Goal: Task Accomplishment & Management: Complete application form

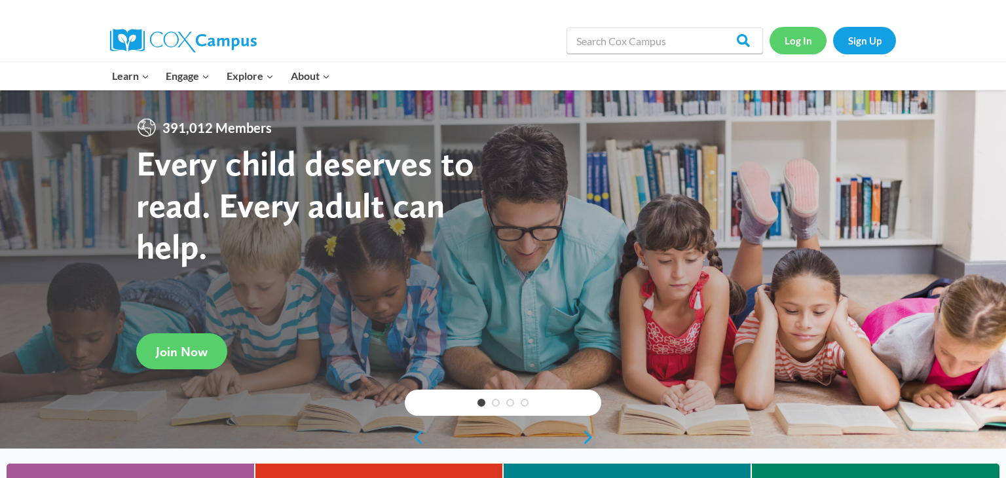
click at [801, 50] on link "Log In" at bounding box center [798, 40] width 57 height 27
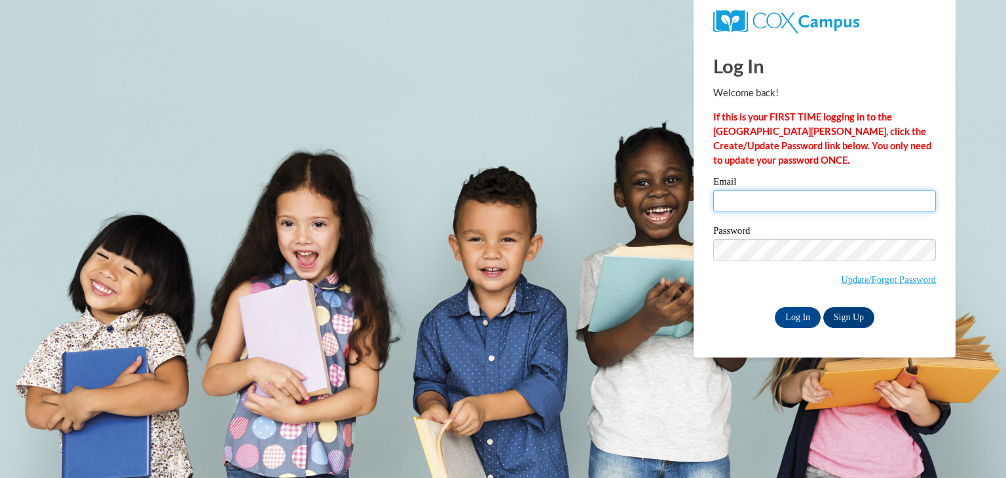
click at [791, 195] on input "Email" at bounding box center [824, 201] width 223 height 22
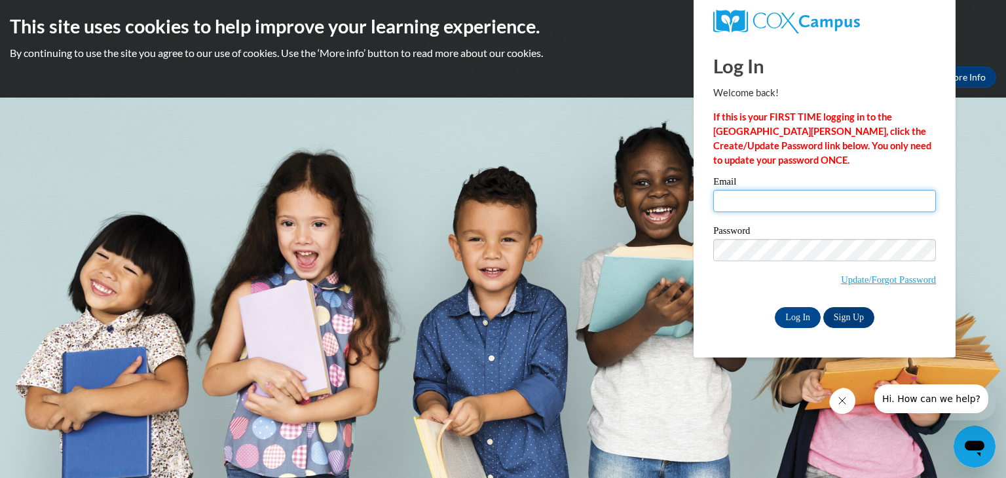
type input "[EMAIL_ADDRESS][DOMAIN_NAME]"
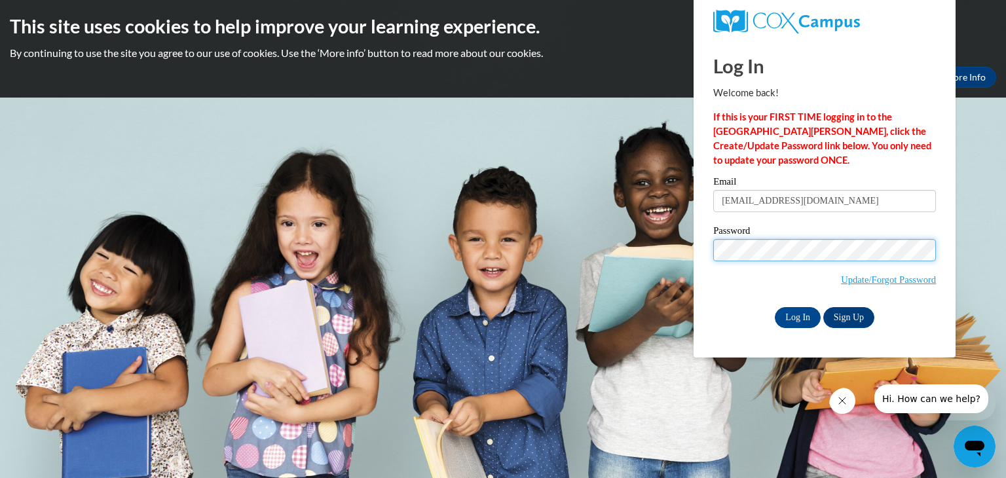
click at [775, 307] on input "Log In" at bounding box center [798, 317] width 46 height 21
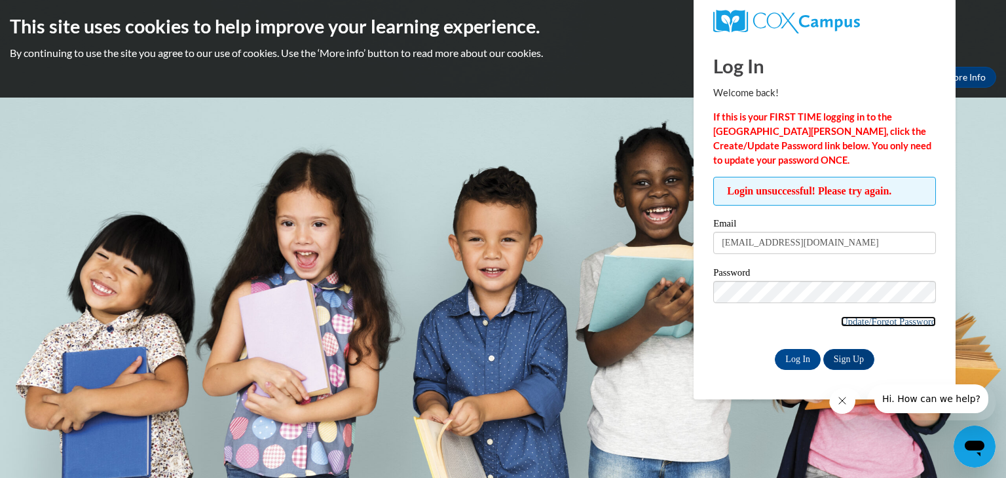
click at [867, 322] on link "Update/Forgot Password" at bounding box center [888, 321] width 95 height 10
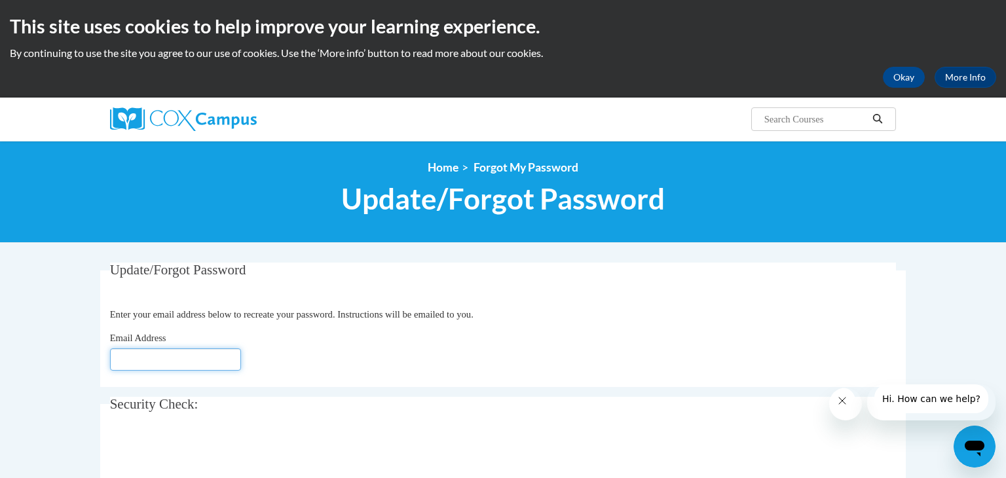
click at [159, 367] on input "Email Address" at bounding box center [175, 359] width 131 height 22
type input "[EMAIL_ADDRESS][DOMAIN_NAME]"
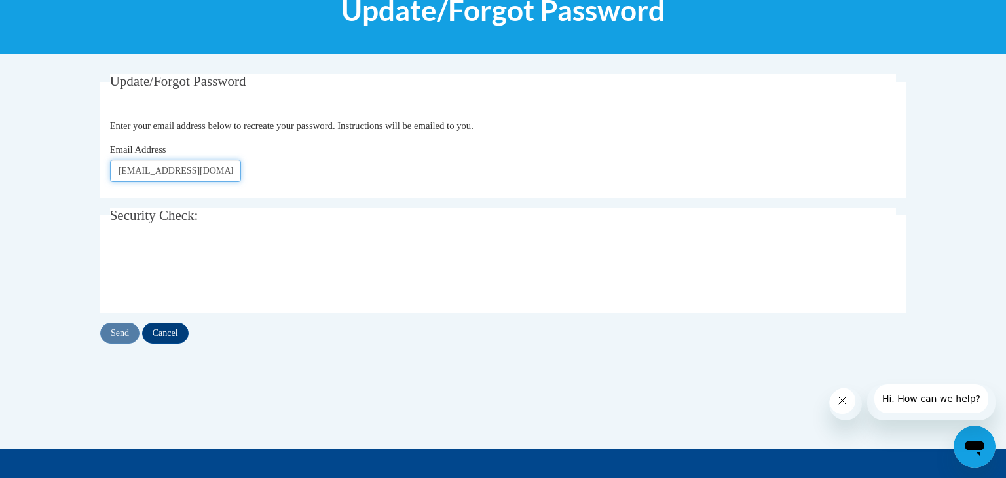
scroll to position [191, 0]
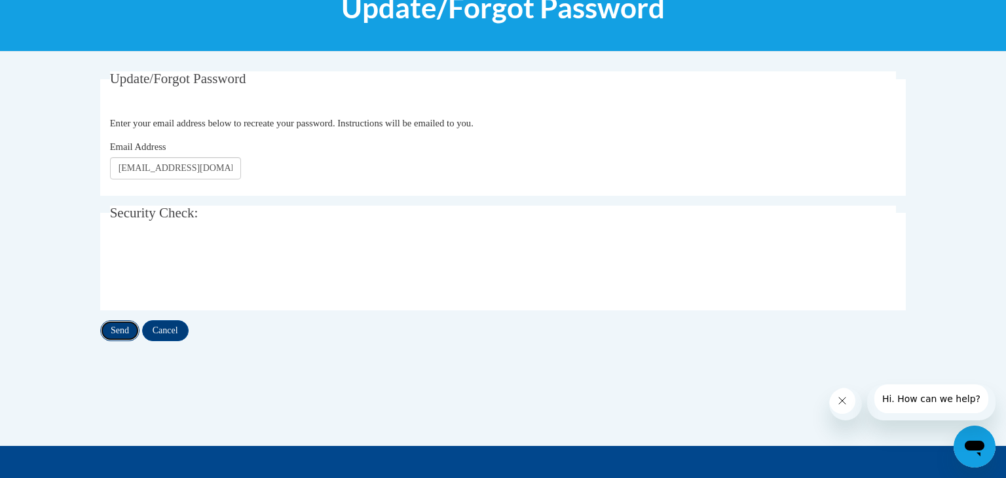
click at [124, 329] on input "Send" at bounding box center [119, 330] width 39 height 21
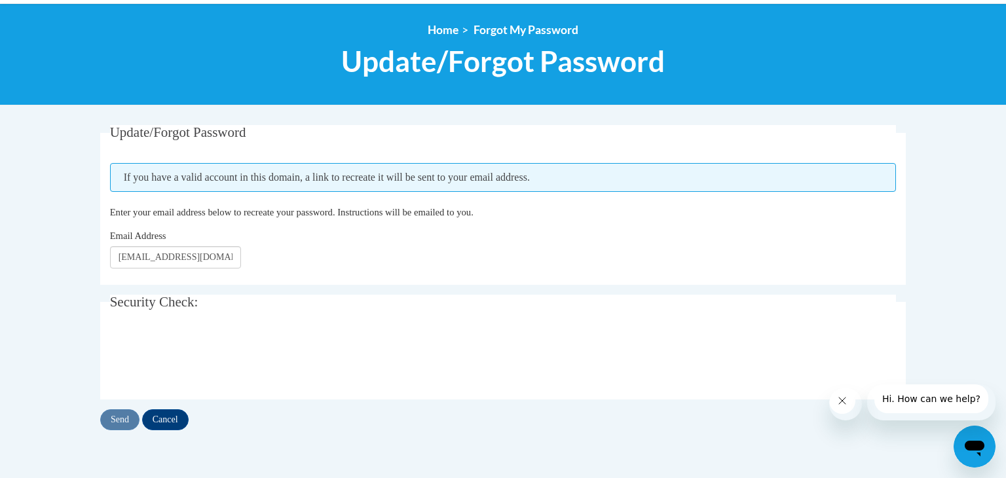
scroll to position [138, 0]
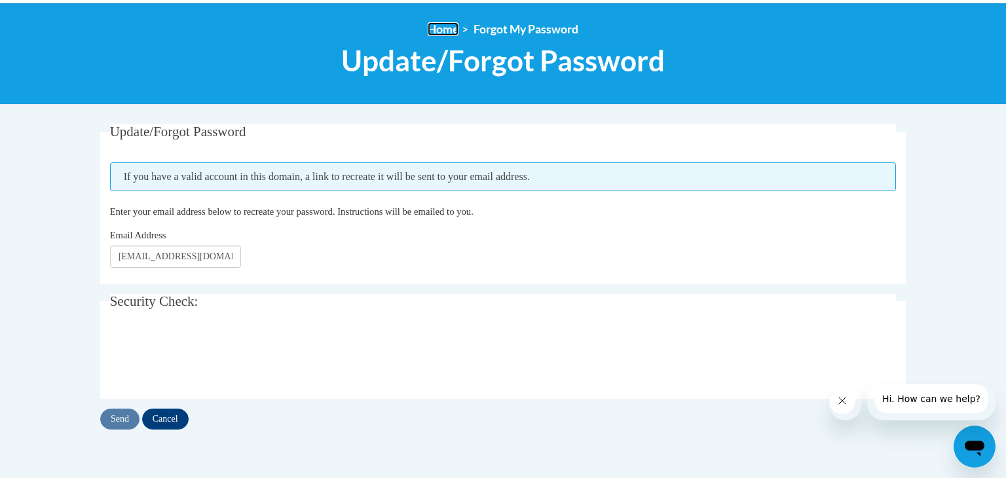
click at [447, 29] on link "Home" at bounding box center [443, 29] width 31 height 14
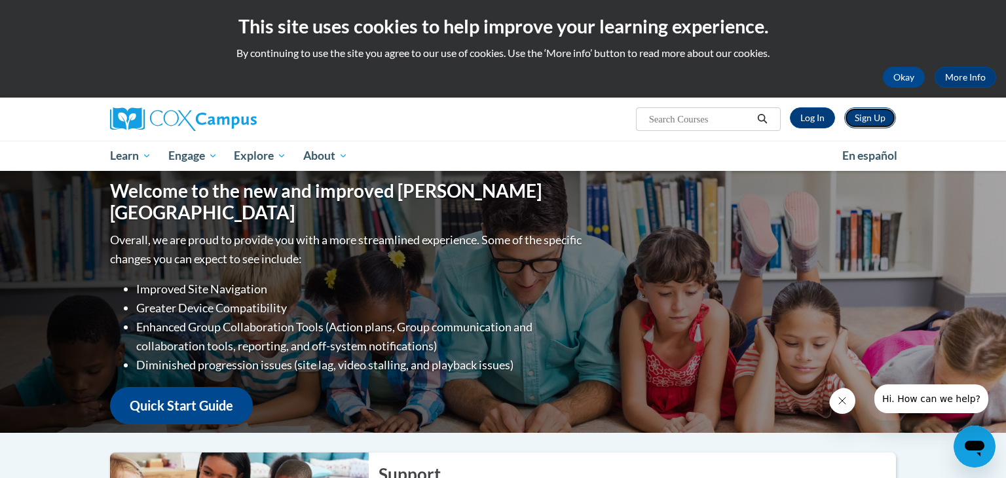
click at [861, 119] on link "Sign Up" at bounding box center [870, 117] width 52 height 21
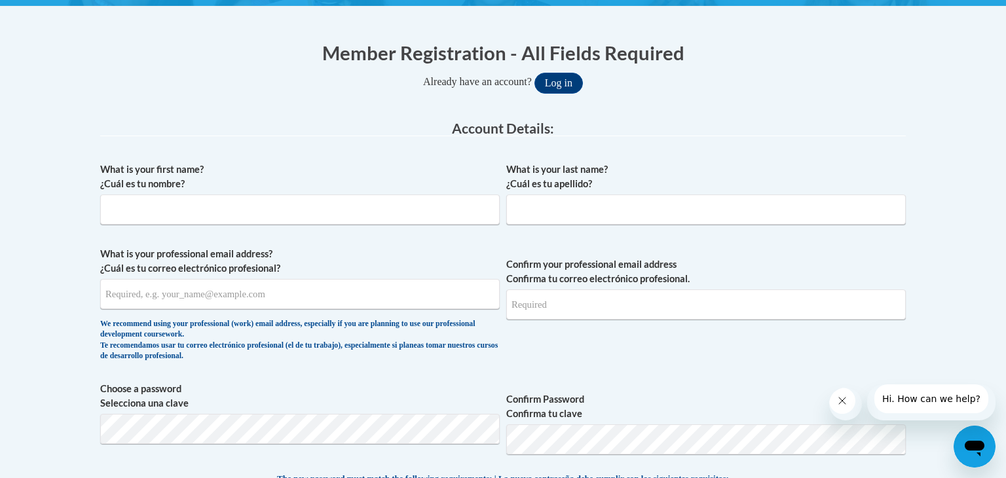
scroll to position [239, 0]
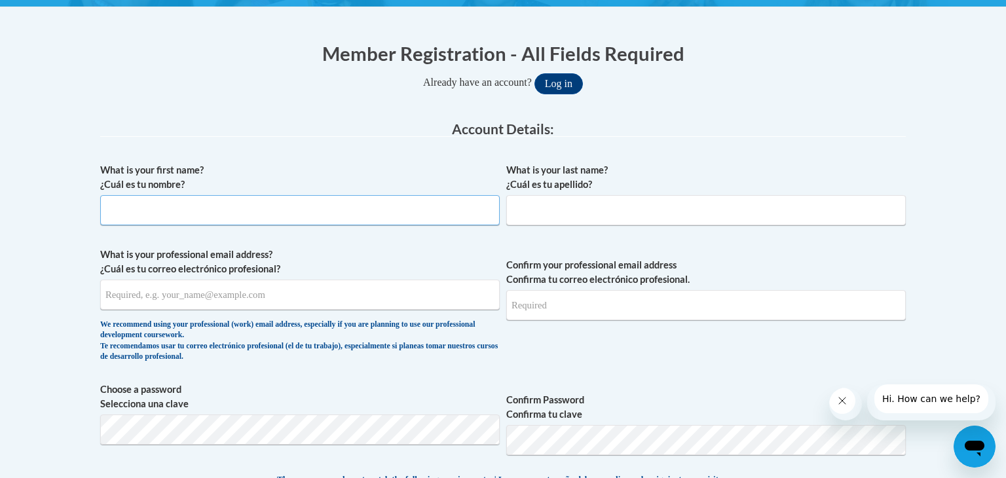
click at [349, 200] on input "What is your first name? ¿Cuál es tu nombre?" at bounding box center [300, 210] width 400 height 30
type input "Marquita"
type input "Opeloyeru"
type input "[EMAIL_ADDRESS][DOMAIN_NAME]"
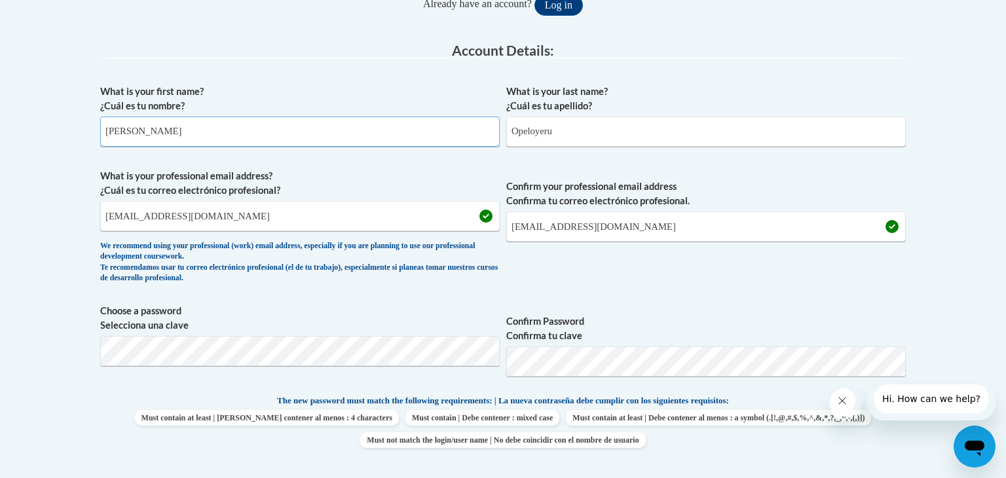
scroll to position [319, 0]
click at [511, 130] on input "Opeloyeru" at bounding box center [706, 130] width 400 height 30
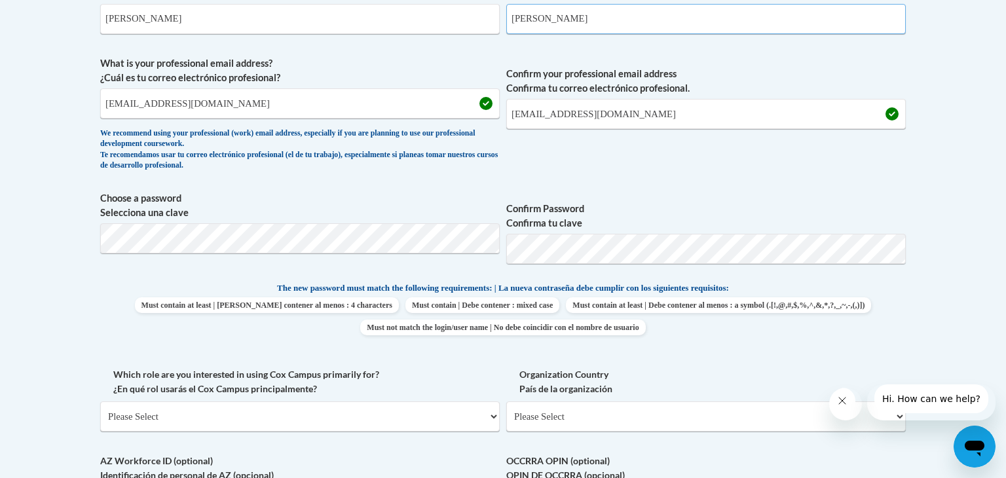
scroll to position [434, 0]
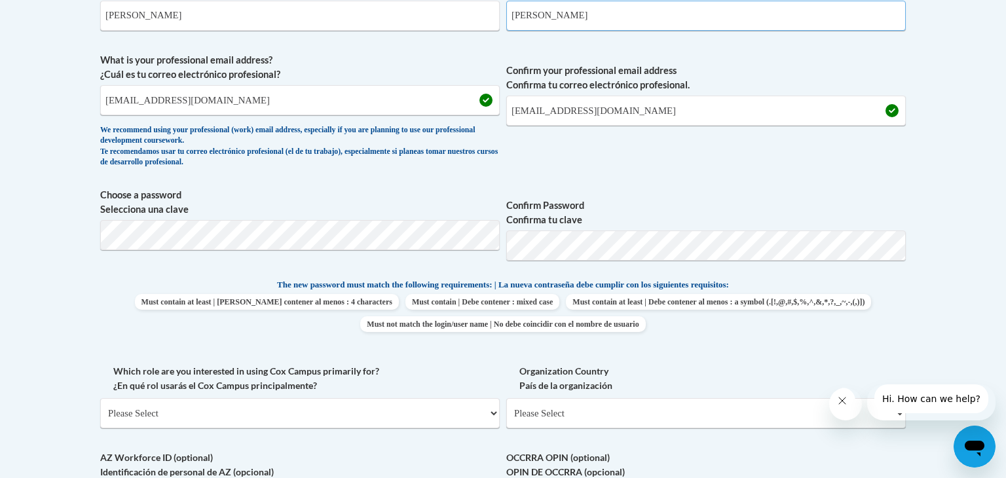
type input "Brown-Opeloyeru"
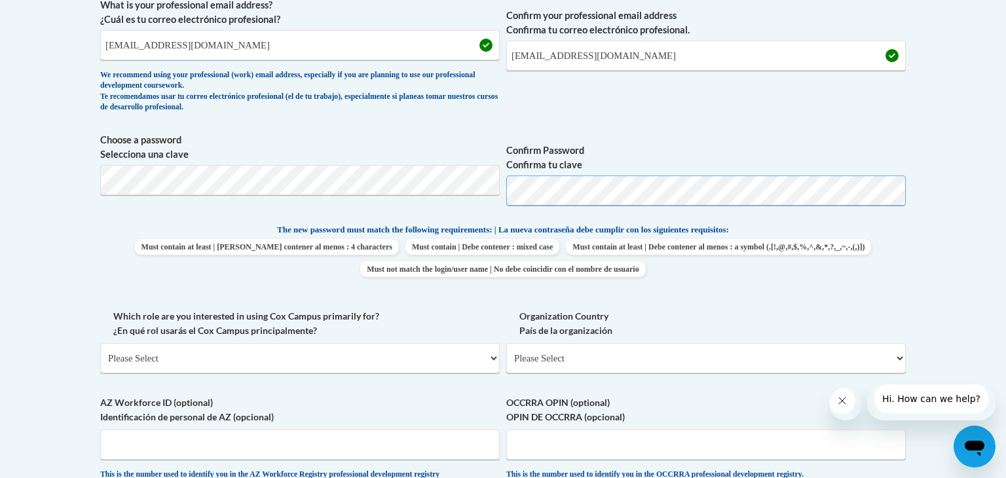
scroll to position [498, 0]
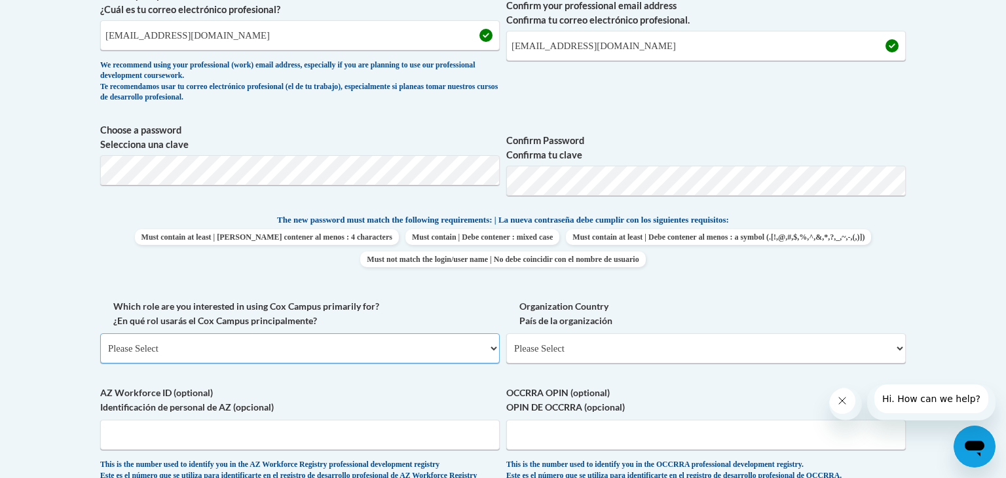
click at [398, 356] on select "Please Select College/University | Colegio/Universidad Community/Nonprofit Part…" at bounding box center [300, 348] width 400 height 30
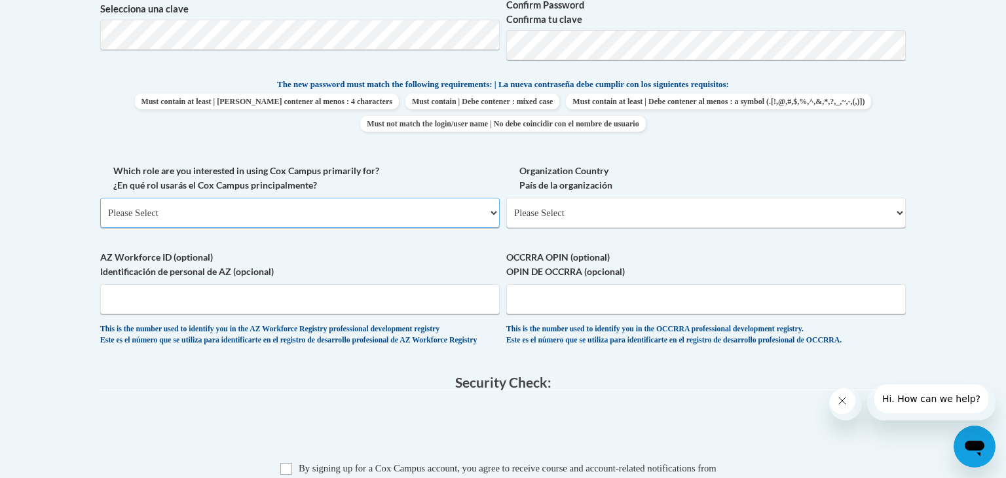
scroll to position [637, 0]
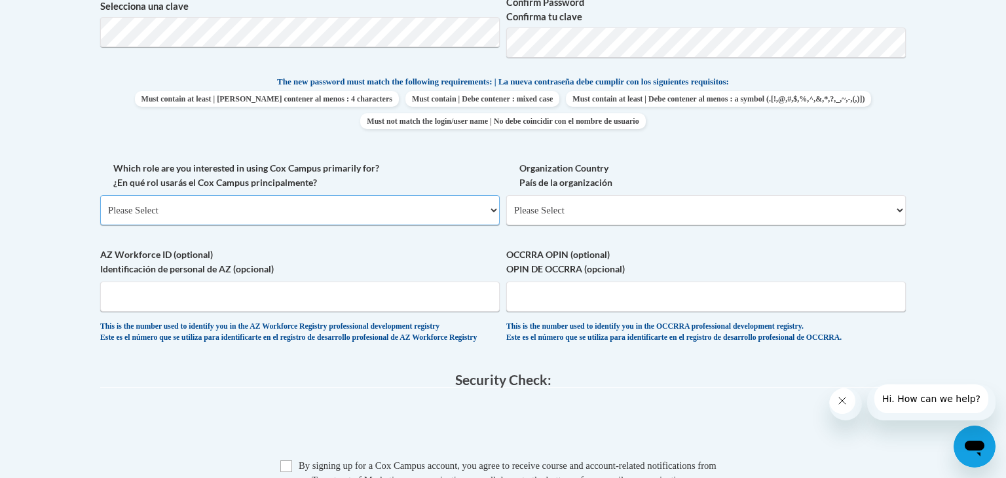
click at [417, 217] on select "Please Select College/University | Colegio/Universidad Community/Nonprofit Part…" at bounding box center [300, 210] width 400 height 30
select select "fbf2d438-af2f-41f8-98f1-81c410e29de3"
click at [100, 207] on select "Please Select College/University | Colegio/Universidad Community/Nonprofit Part…" at bounding box center [300, 210] width 400 height 30
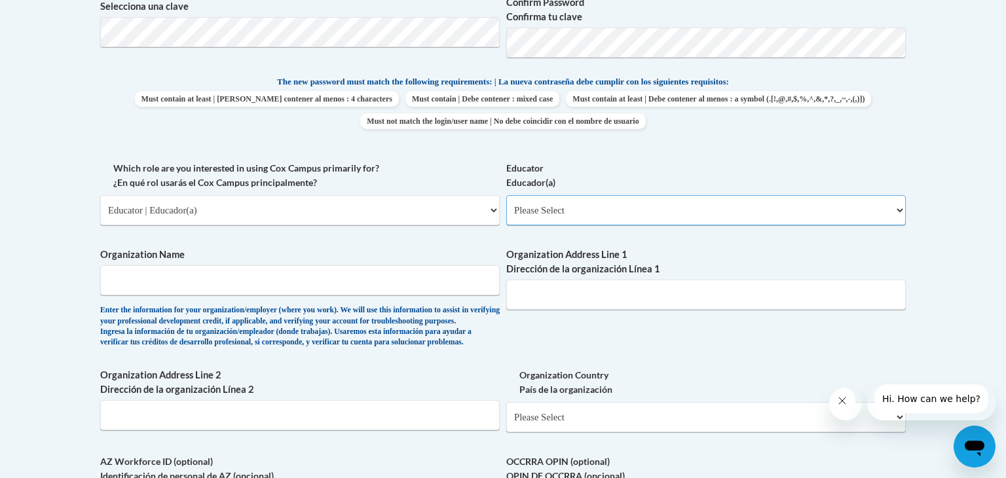
click at [578, 223] on select "Please Select Early Learning/Daycare Teacher/Family Home Care Provider | Maestr…" at bounding box center [706, 210] width 400 height 30
select select "5e2af403-4f2c-4e49-a02f-103e55d7b75b"
click at [506, 207] on select "Please Select Early Learning/Daycare Teacher/Family Home Care Provider | Maestr…" at bounding box center [706, 210] width 400 height 30
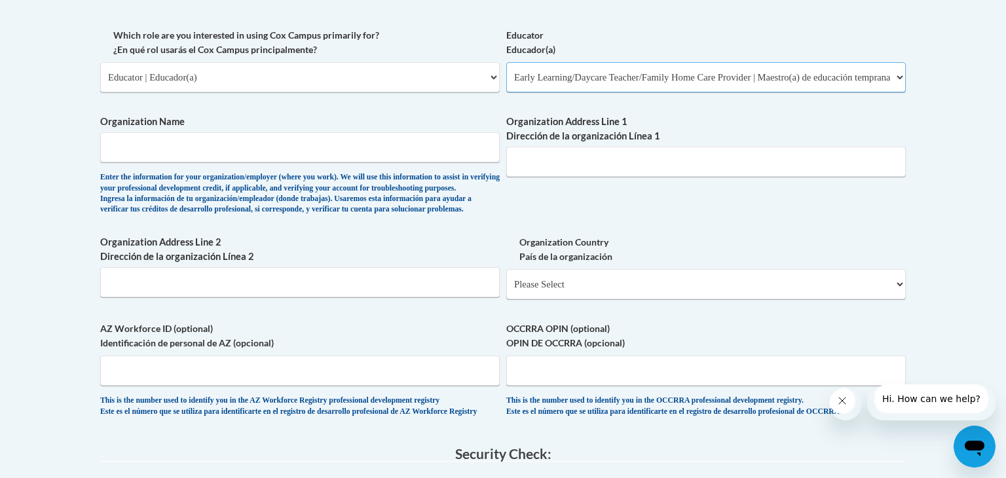
scroll to position [770, 0]
click at [472, 263] on label "Organization Address Line 2 Dirección de la organización Línea 2" at bounding box center [300, 248] width 400 height 29
click at [472, 276] on input "Organization Address Line 2 Dirección de la organización Línea 2" at bounding box center [300, 282] width 400 height 30
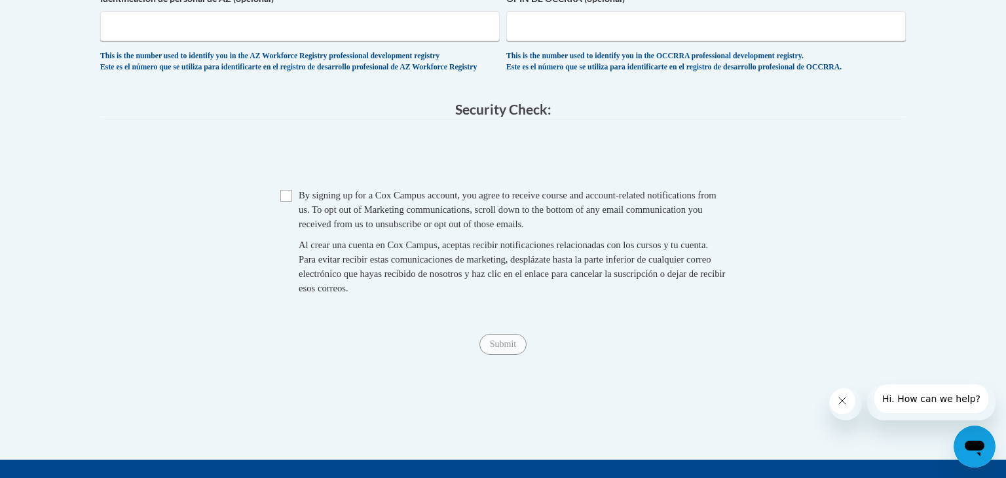
scroll to position [1116, 0]
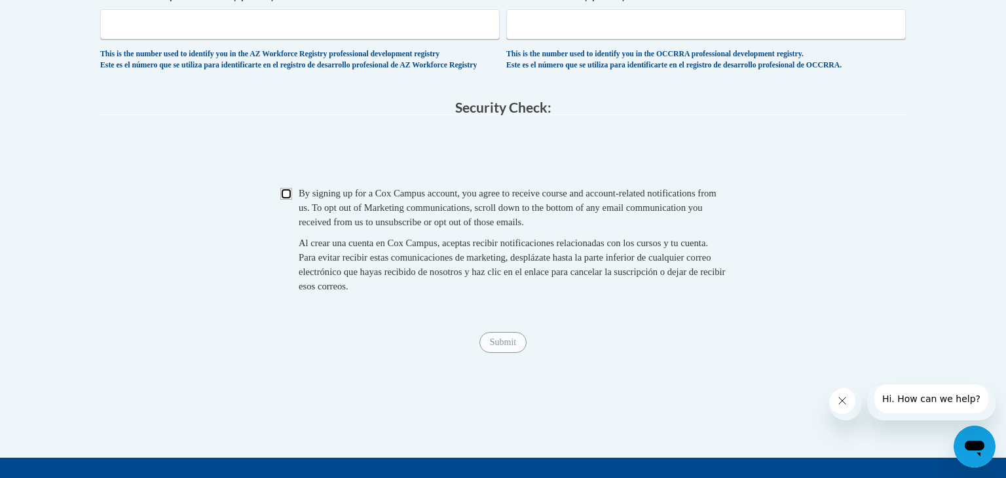
click at [285, 200] on input "Checkbox" at bounding box center [286, 194] width 12 height 12
checkbox input "true"
click at [504, 353] on input "Submit" at bounding box center [502, 342] width 47 height 21
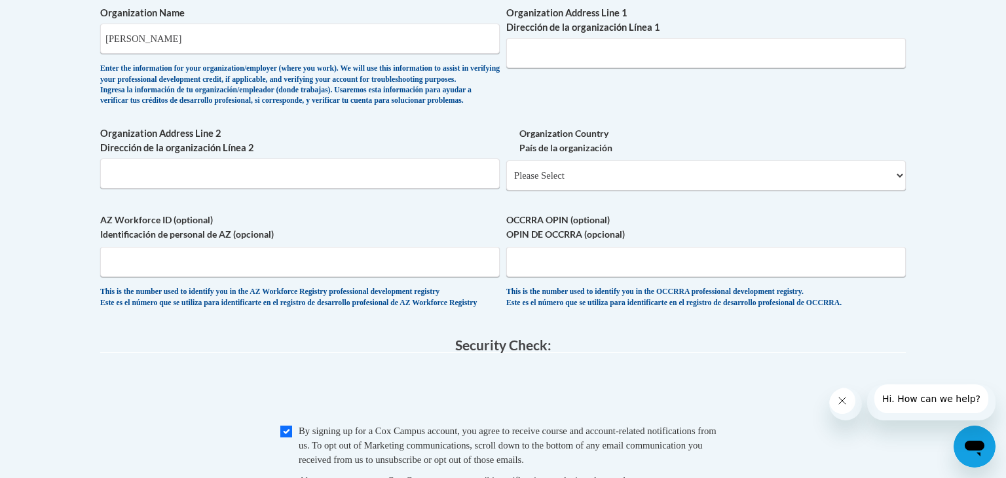
scroll to position [878, 0]
click at [261, 54] on input "E.E. Butler" at bounding box center [300, 39] width 400 height 30
type input "E.E. Butler Head Start/ Pre-K"
click at [537, 64] on input "Organization Address Line 1 Dirección de la organización Línea 1" at bounding box center [706, 54] width 400 height 30
type input "1300 Athens St."
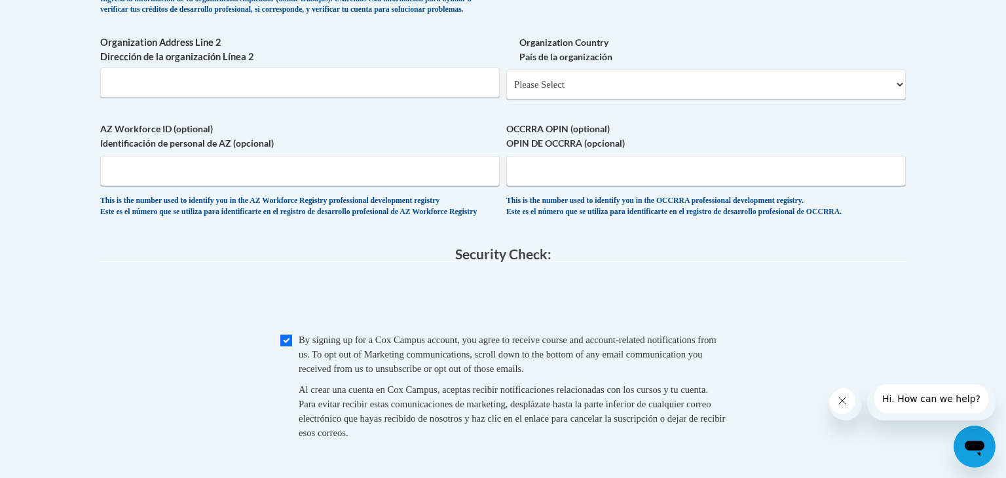
scroll to position [970, 0]
click at [596, 99] on select "Please Select United States | Estados Unidos Outside of the United States | Fue…" at bounding box center [706, 84] width 400 height 30
select select "ad49bcad-a171-4b2e-b99c-48b446064914"
click at [506, 99] on select "Please Select United States | Estados Unidos Outside of the United States | Fue…" at bounding box center [706, 84] width 400 height 30
select select
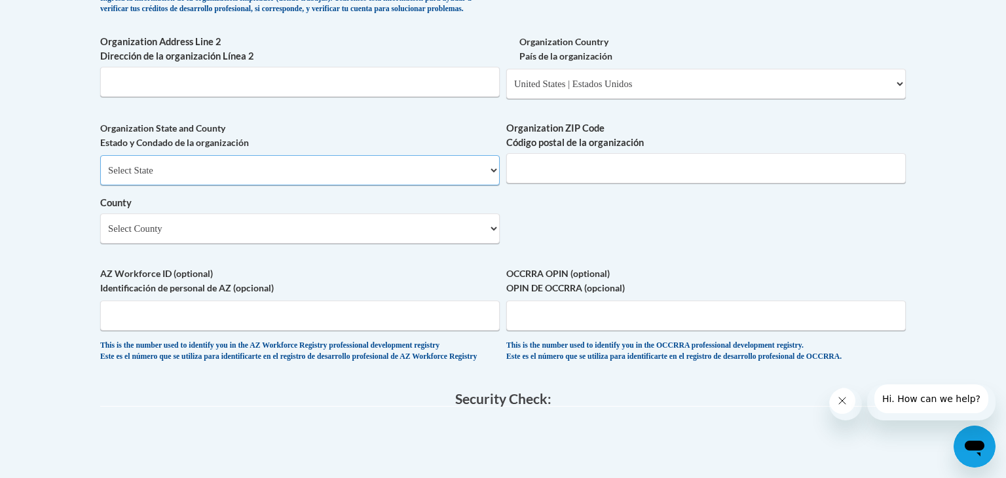
click at [385, 185] on select "Select State Alabama Alaska Arizona Arkansas California Colorado Connecticut De…" at bounding box center [300, 170] width 400 height 30
select select "Georgia"
click at [100, 185] on select "Select State Alabama Alaska Arizona Arkansas California Colorado Connecticut De…" at bounding box center [300, 170] width 400 height 30
click at [521, 150] on label "Organization ZIP Code Código postal de la organización" at bounding box center [706, 135] width 400 height 29
click at [521, 181] on input "Organization ZIP Code Código postal de la organización" at bounding box center [706, 168] width 400 height 30
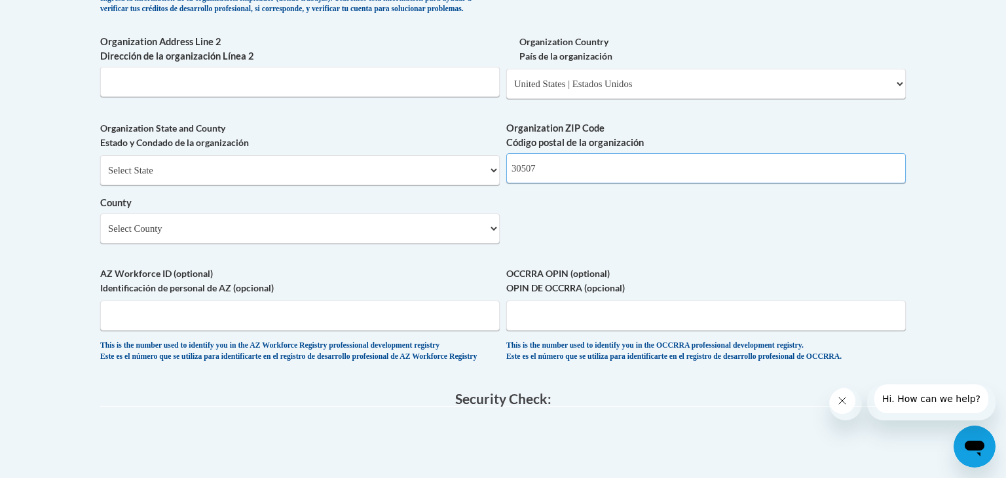
type input "30507"
click at [219, 244] on select "Select County Appling Atkinson Bacon Baker Baldwin Banks Barrow Bartow Ben Hill…" at bounding box center [300, 229] width 400 height 30
select select "Hall"
click at [100, 244] on select "Select County Appling Atkinson Bacon Baker Baldwin Banks Barrow Bartow Ben Hill…" at bounding box center [300, 229] width 400 height 30
click at [200, 295] on label "AZ Workforce ID (optional) Identificación de personal de AZ (opcional)" at bounding box center [300, 281] width 400 height 29
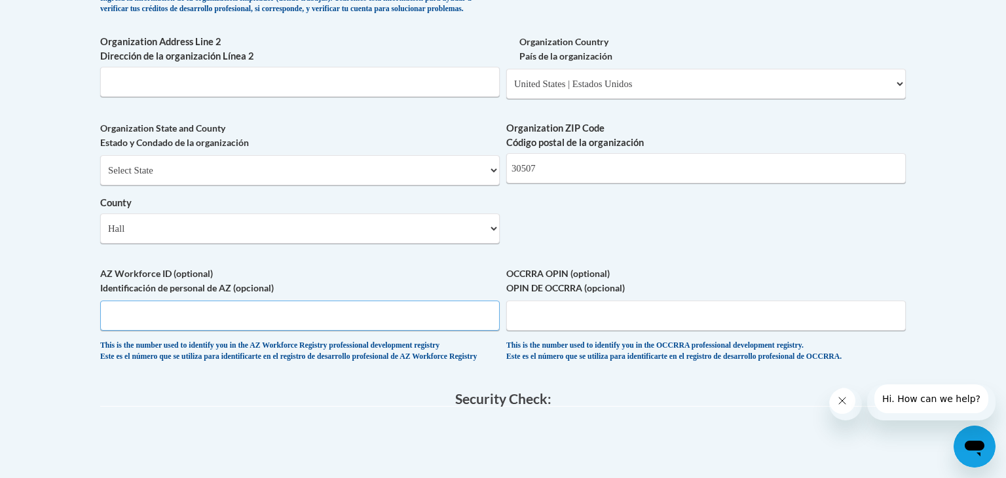
click at [200, 305] on input "AZ Workforce ID (optional) Identificación de personal de AZ (opcional)" at bounding box center [300, 316] width 400 height 30
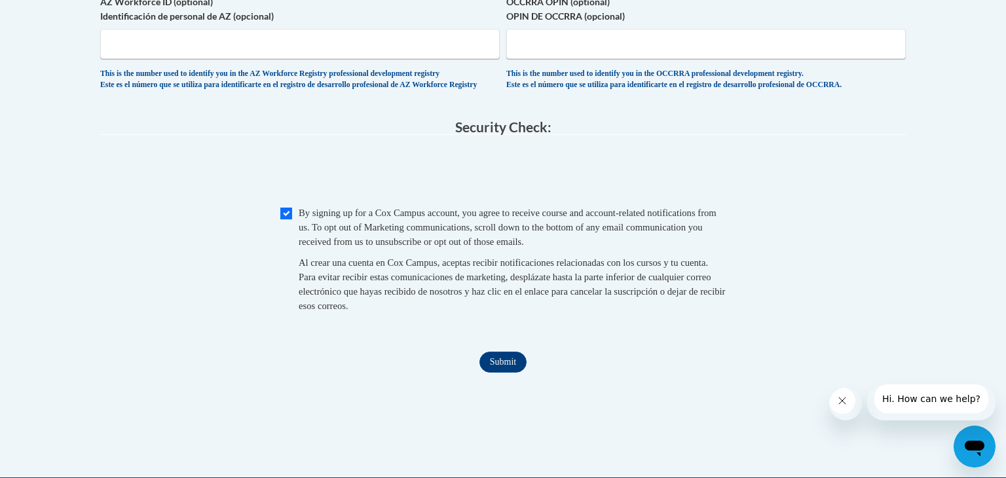
scroll to position [1267, 0]
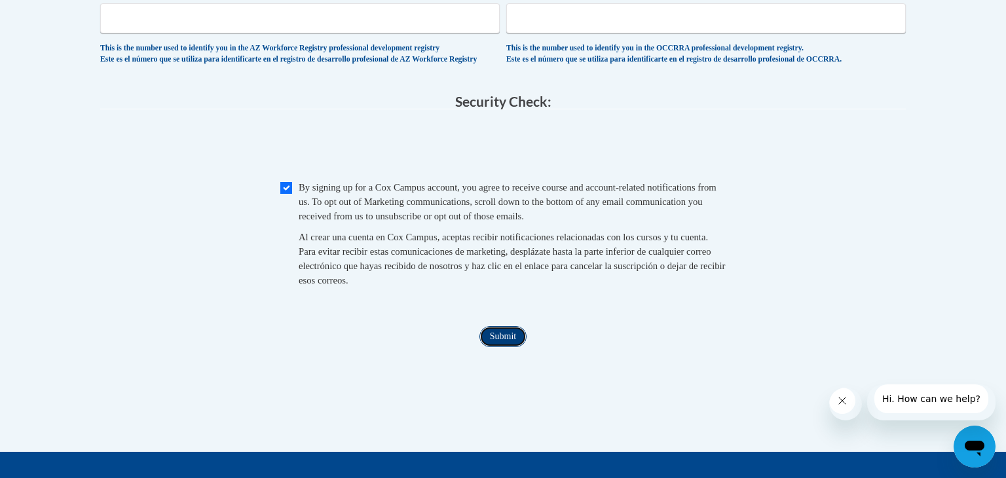
click at [513, 347] on input "Submit" at bounding box center [502, 336] width 47 height 21
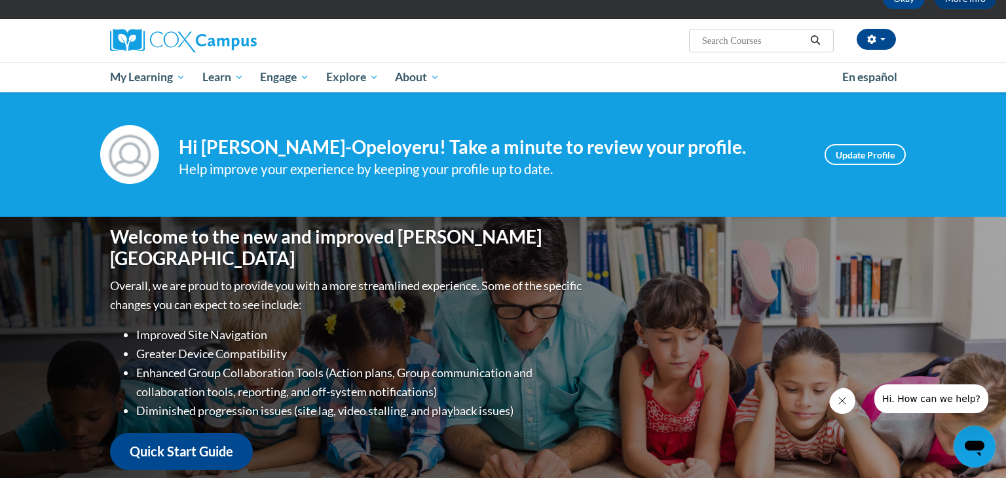
scroll to position [80, 0]
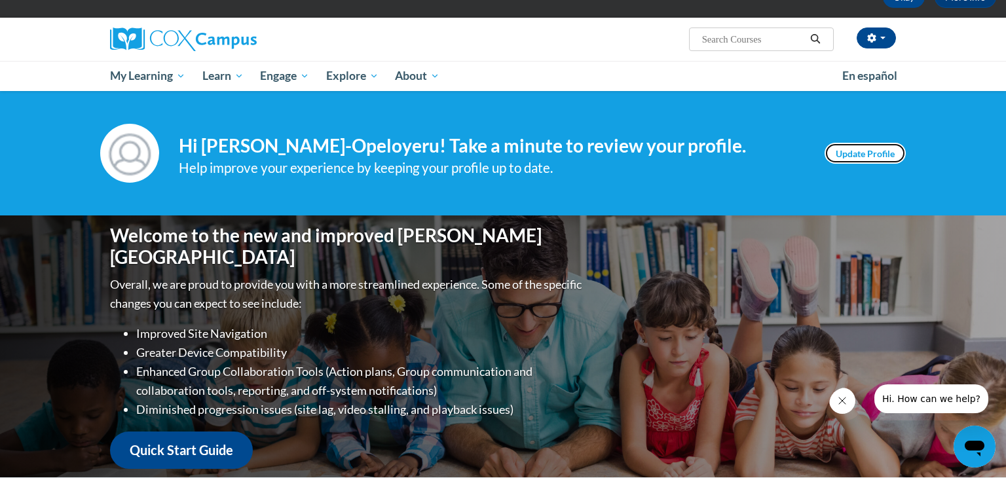
click at [866, 161] on link "Update Profile" at bounding box center [865, 153] width 81 height 21
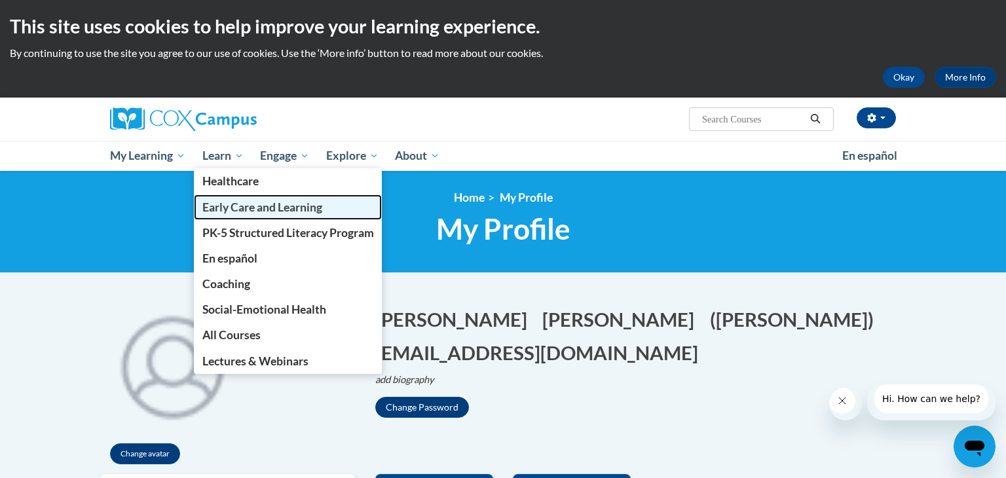
click at [229, 210] on span "Early Care and Learning" at bounding box center [262, 207] width 120 height 14
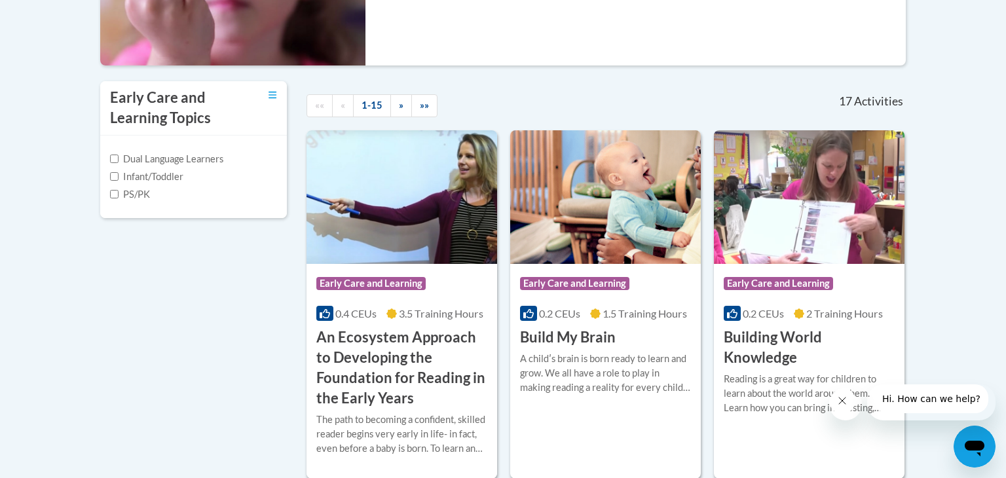
scroll to position [384, 0]
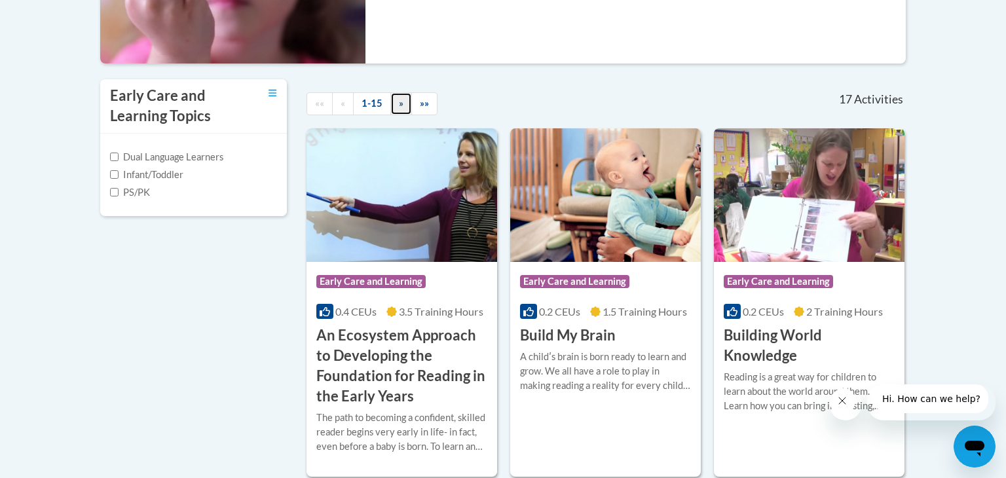
click at [392, 111] on link "»" at bounding box center [401, 103] width 22 height 23
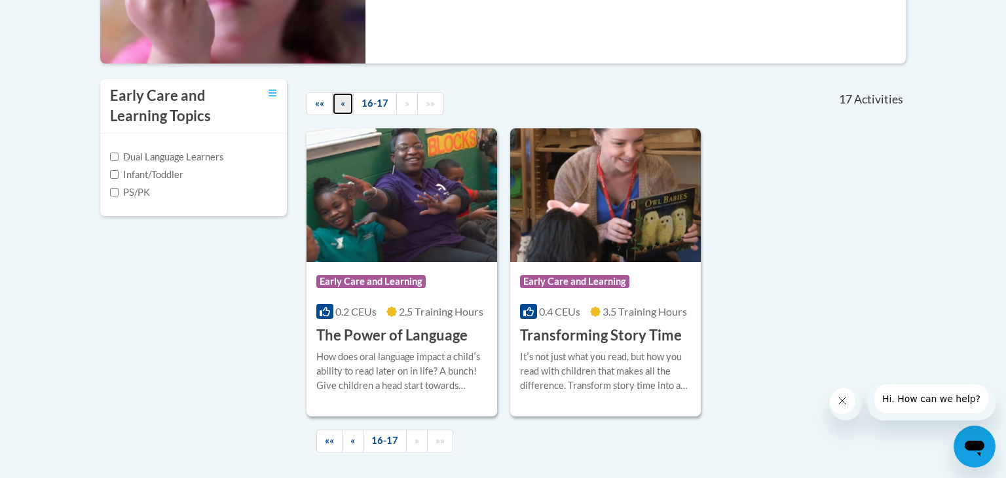
click at [345, 108] on link "«" at bounding box center [343, 103] width 22 height 23
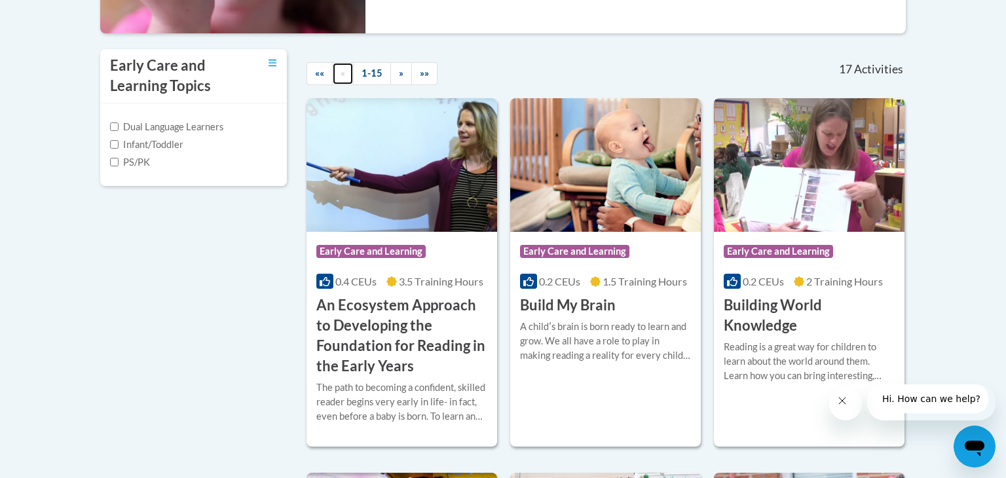
scroll to position [0, 0]
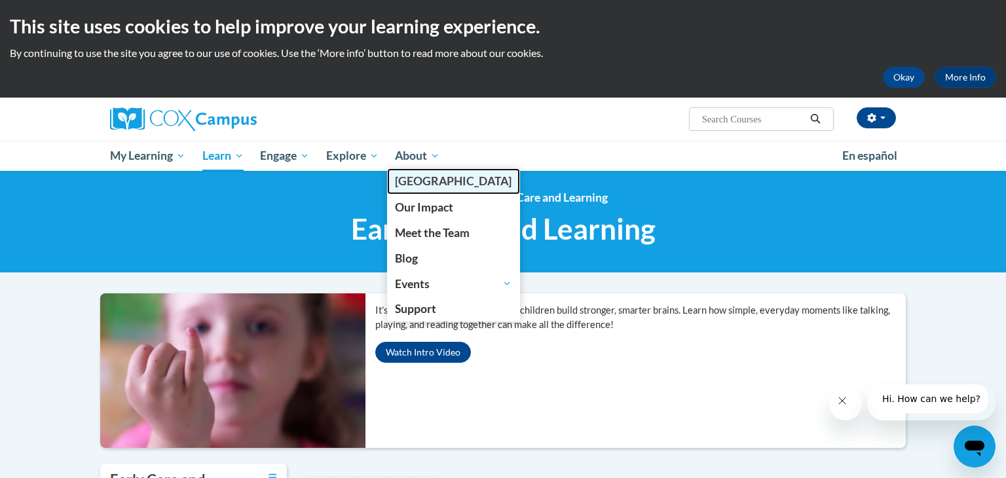
click at [413, 188] on link "[PERSON_NAME][GEOGRAPHIC_DATA]" at bounding box center [454, 181] width 134 height 26
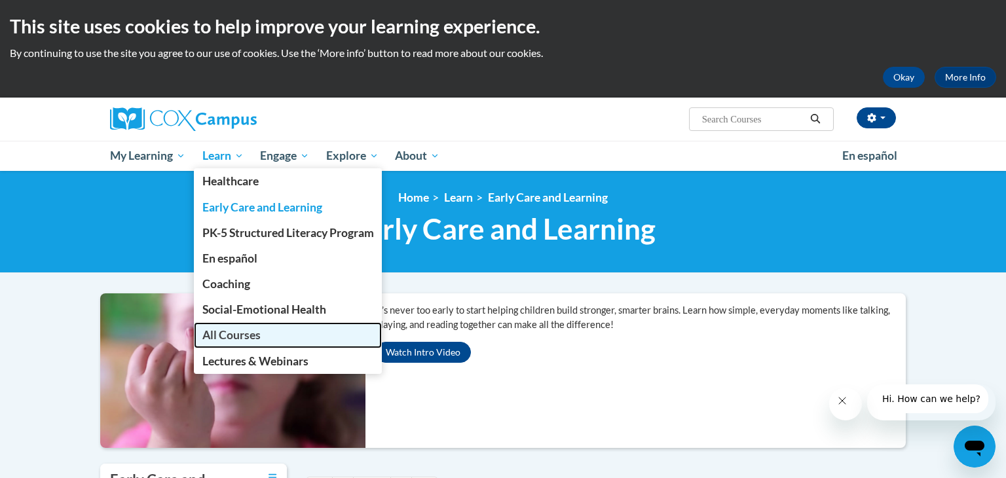
click at [240, 337] on span "All Courses" at bounding box center [231, 335] width 58 height 14
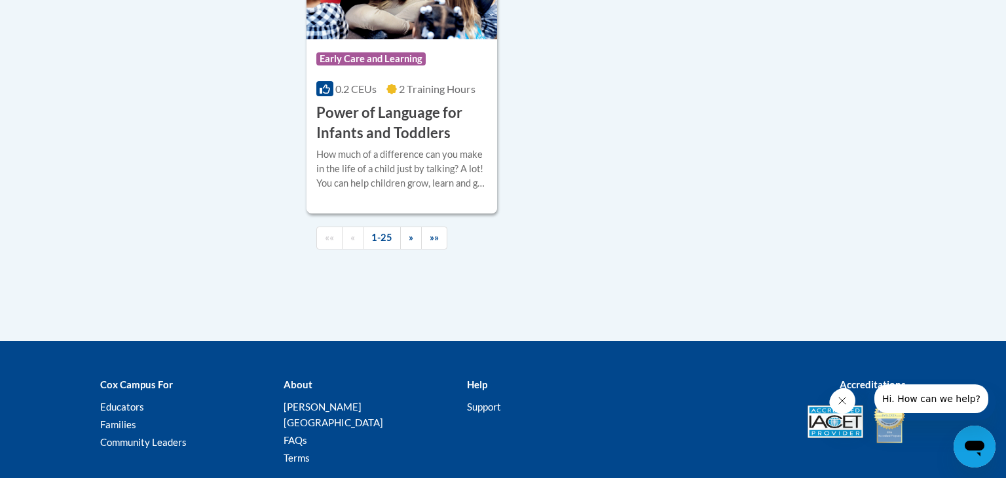
scroll to position [3235, 0]
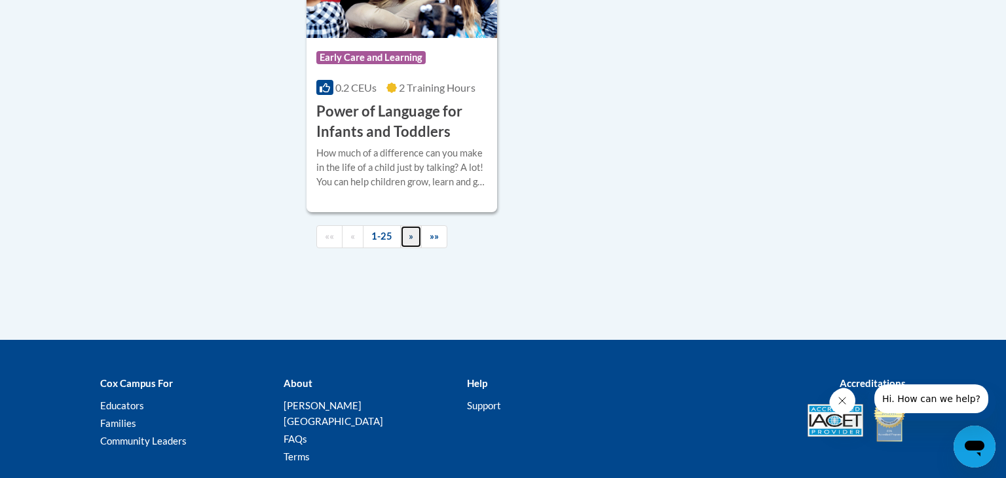
click at [411, 242] on span "»" at bounding box center [411, 236] width 5 height 11
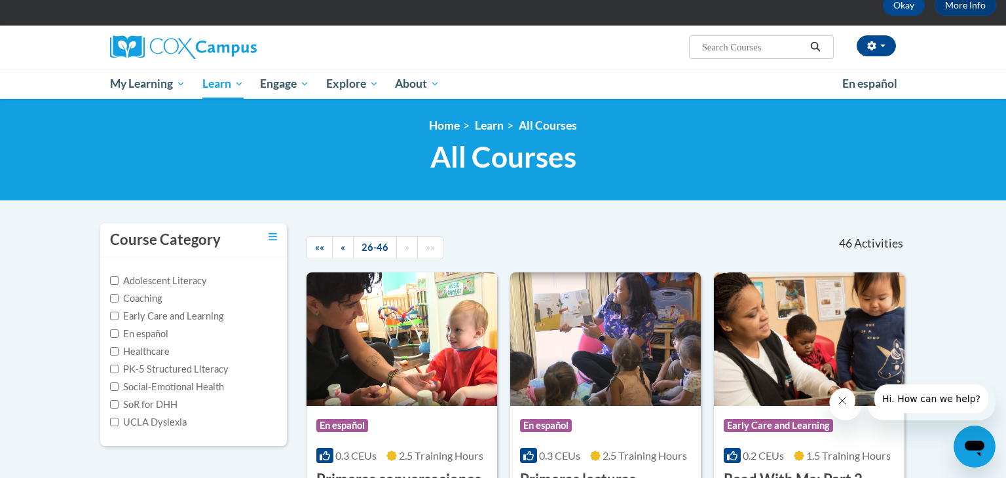
scroll to position [70, 0]
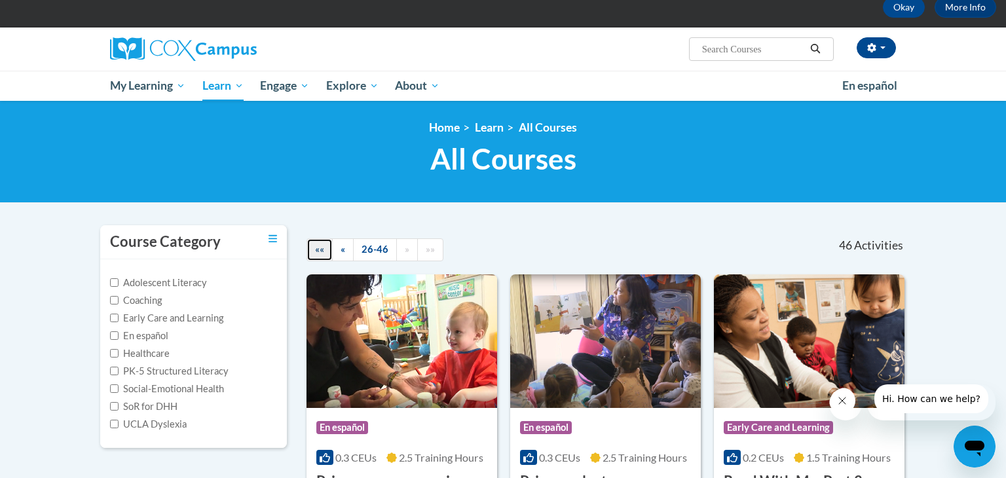
click at [322, 256] on link "««" at bounding box center [320, 249] width 26 height 23
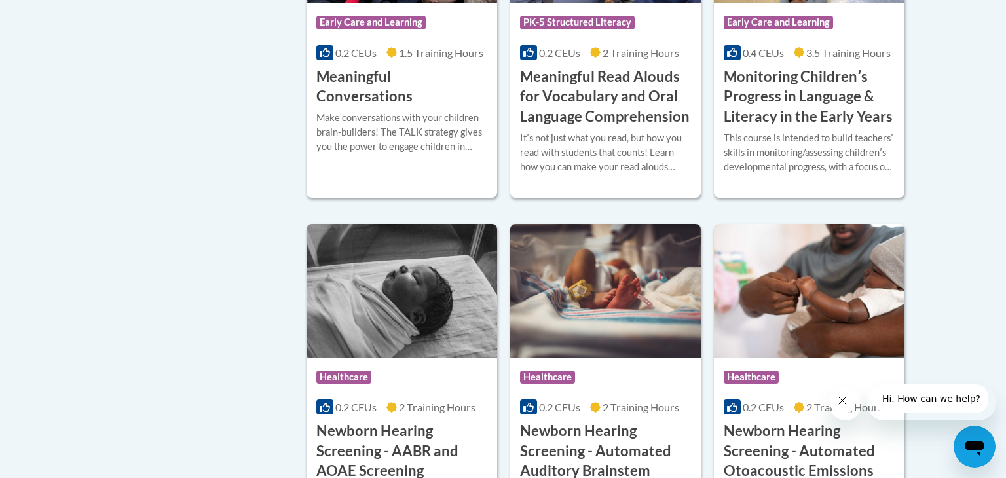
scroll to position [2212, 0]
